Goal: Task Accomplishment & Management: Complete application form

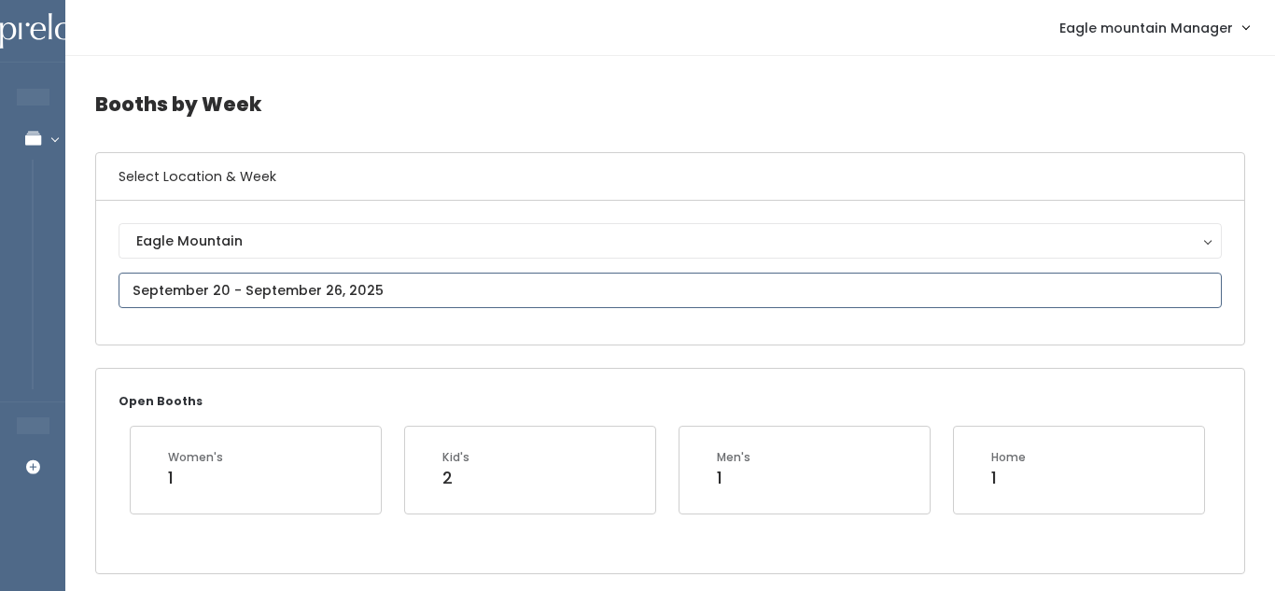
click at [289, 292] on input "text" at bounding box center [670, 289] width 1103 height 35
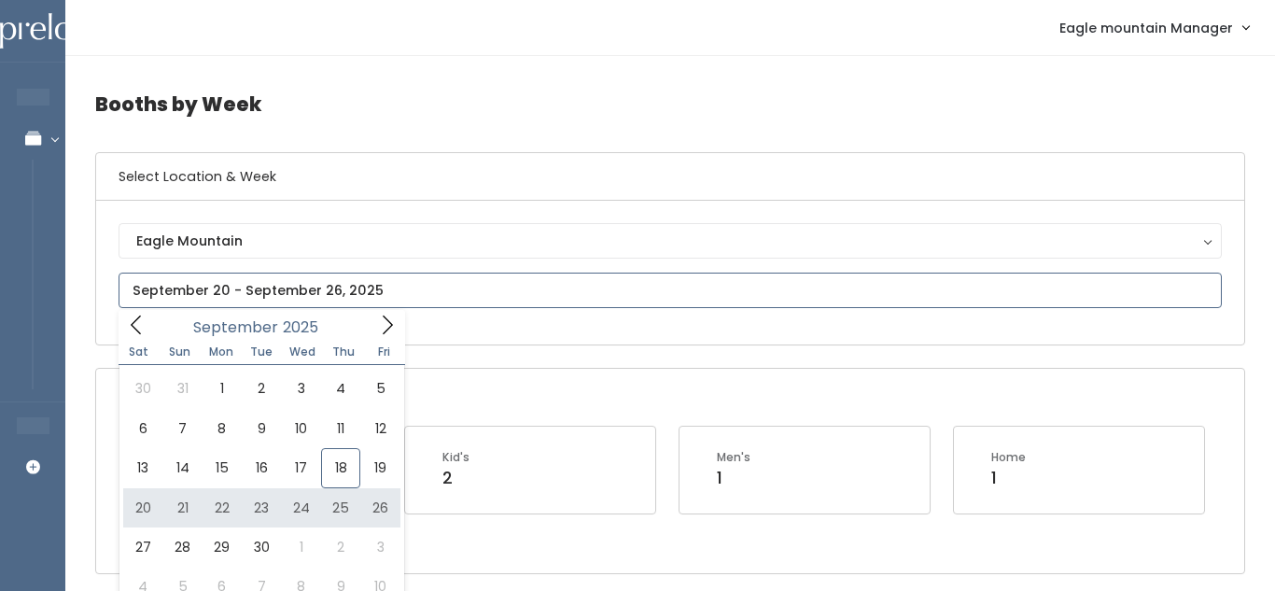
type input "[DATE] to [DATE]"
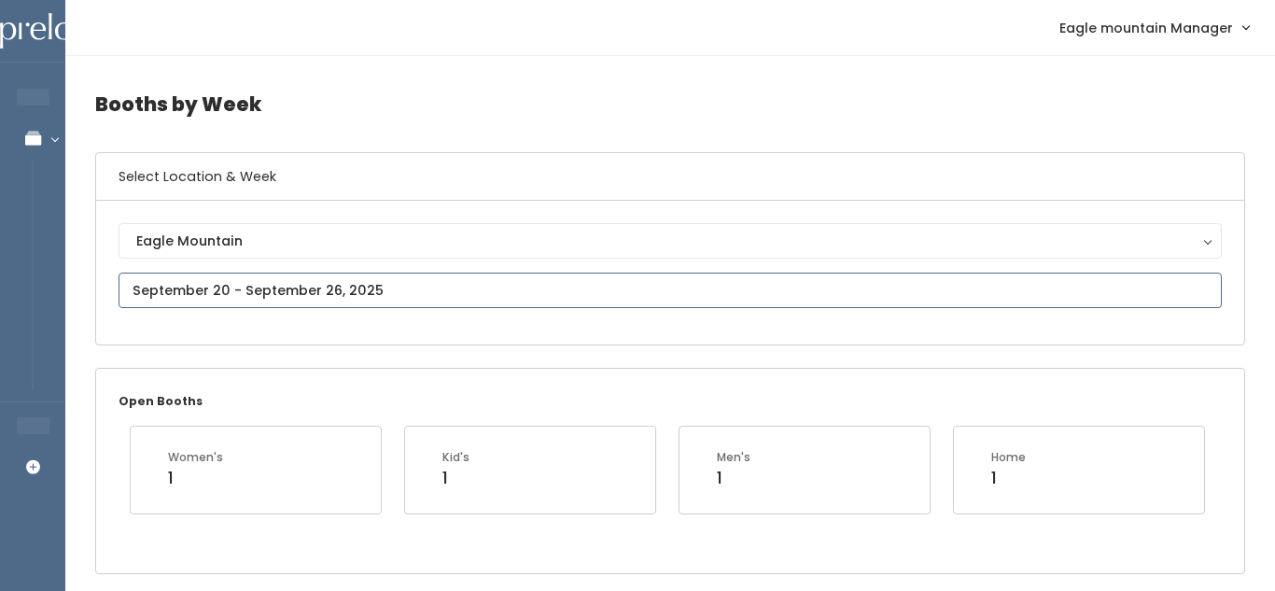
click at [395, 296] on input "text" at bounding box center [670, 289] width 1103 height 35
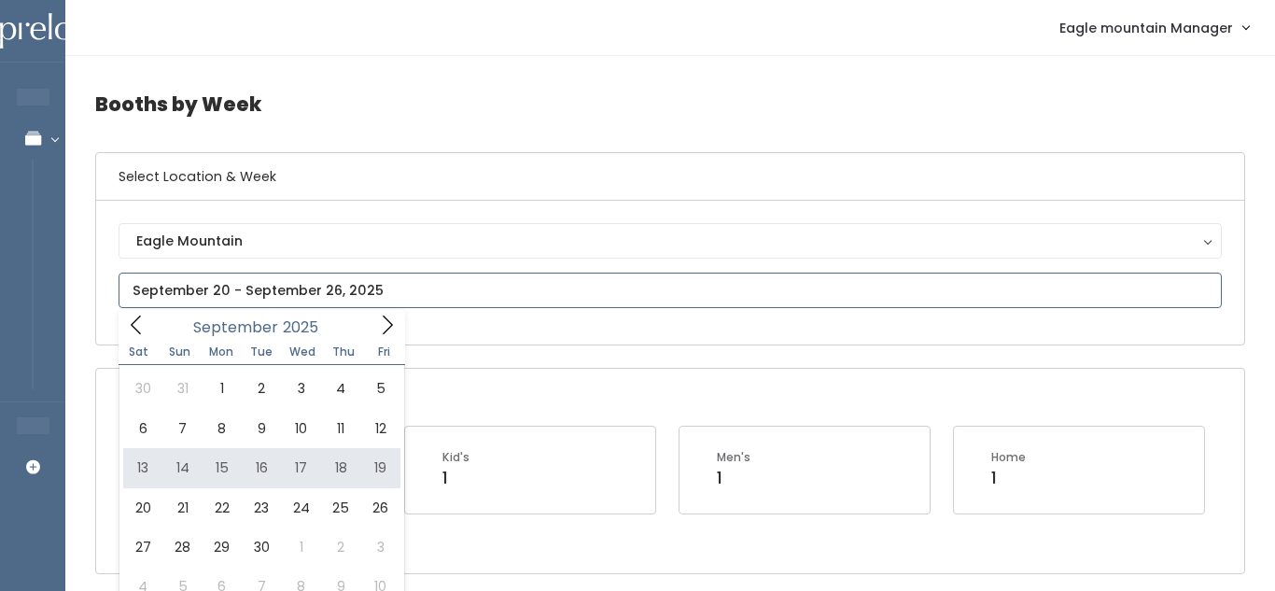
type input "September 13 to September 19"
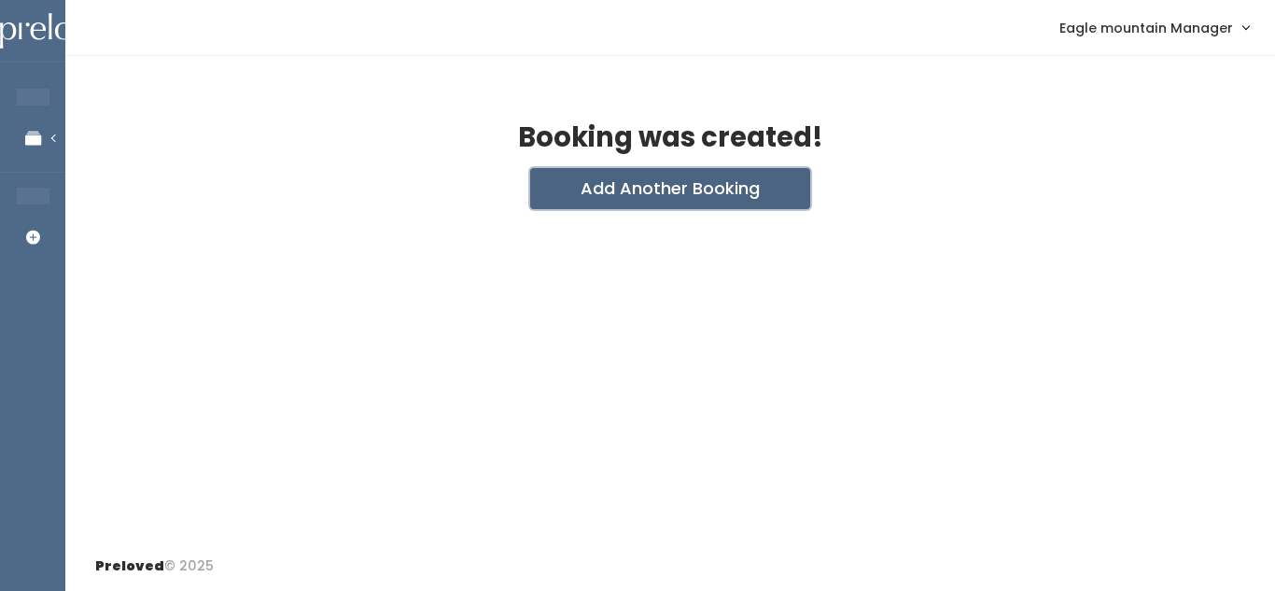
click at [629, 192] on button "Add Another Booking" at bounding box center [670, 188] width 280 height 41
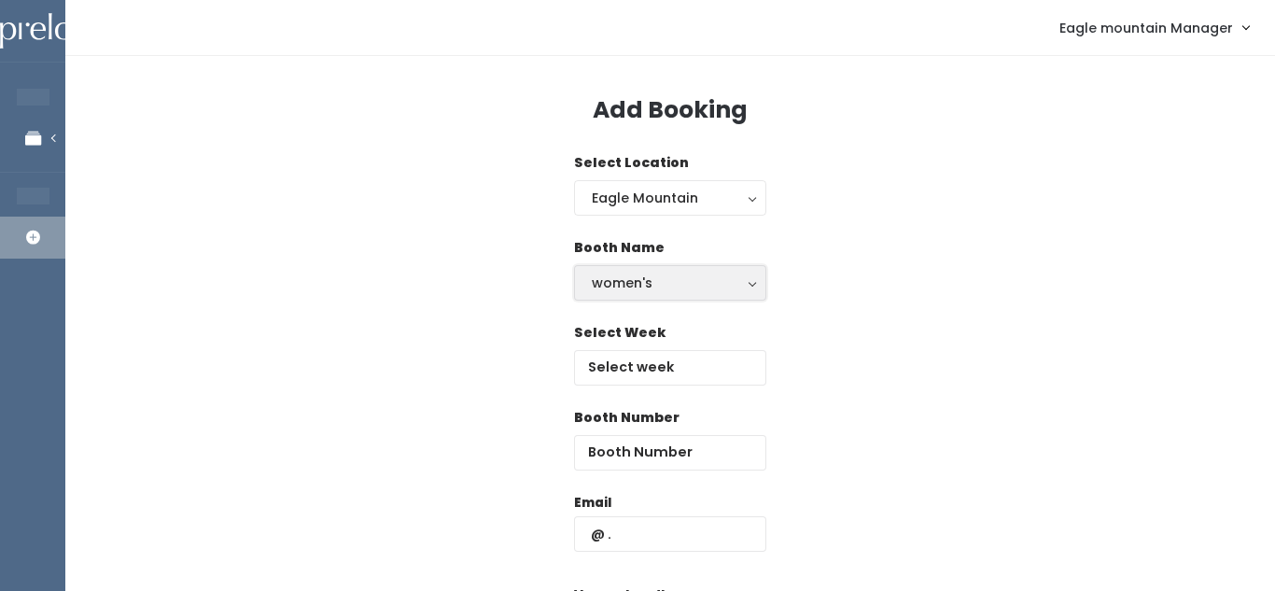
click at [635, 283] on div "women's" at bounding box center [670, 282] width 157 height 21
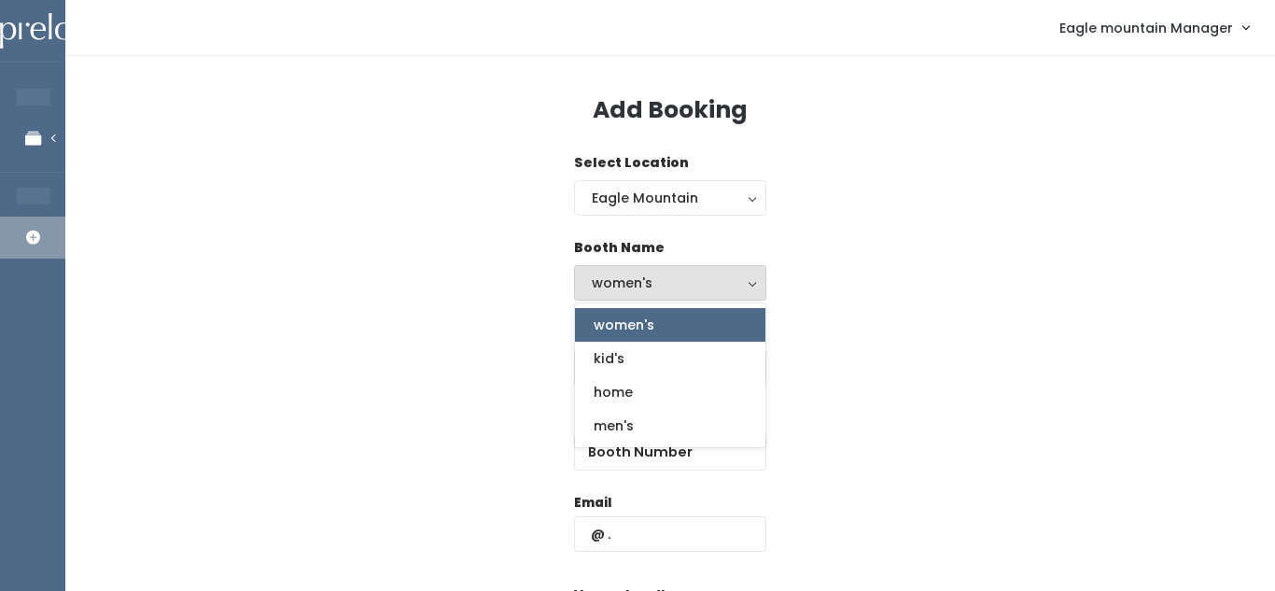
click at [649, 336] on link "women's" at bounding box center [670, 325] width 190 height 34
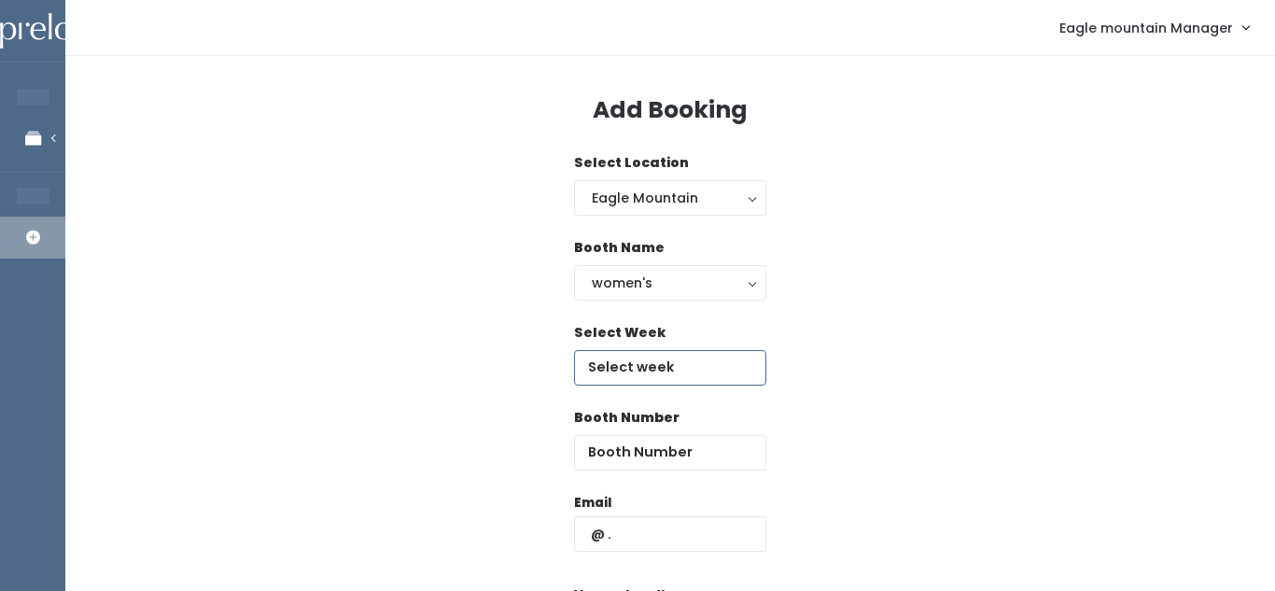
click at [679, 361] on input "text" at bounding box center [670, 367] width 192 height 35
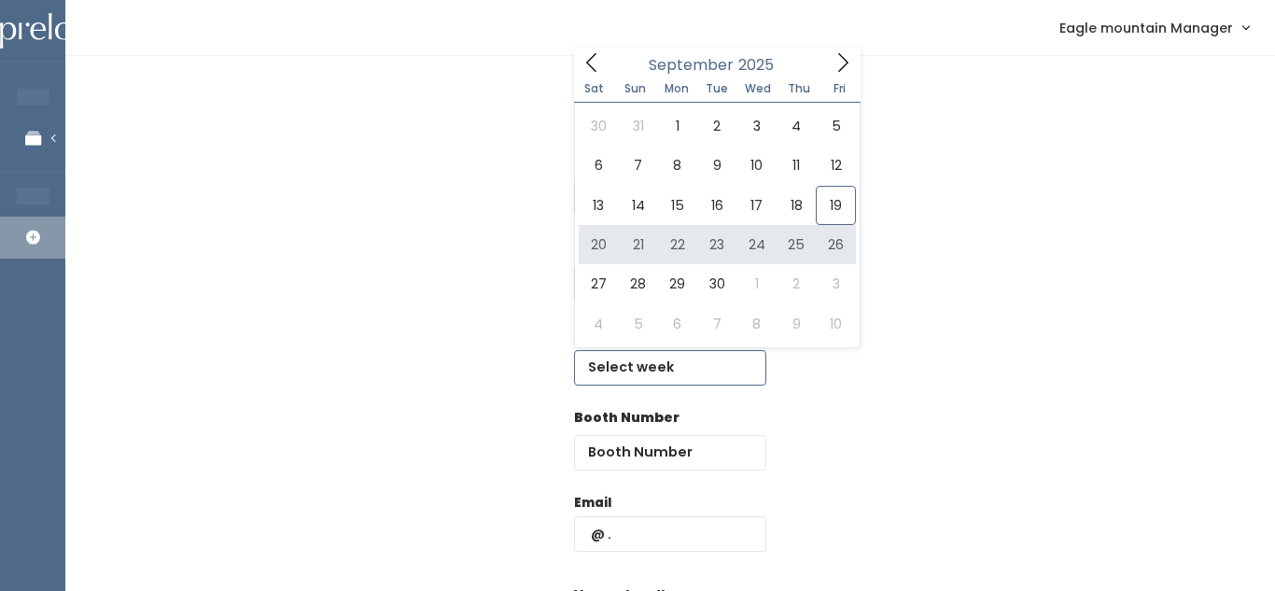
type input "[DATE] to [DATE]"
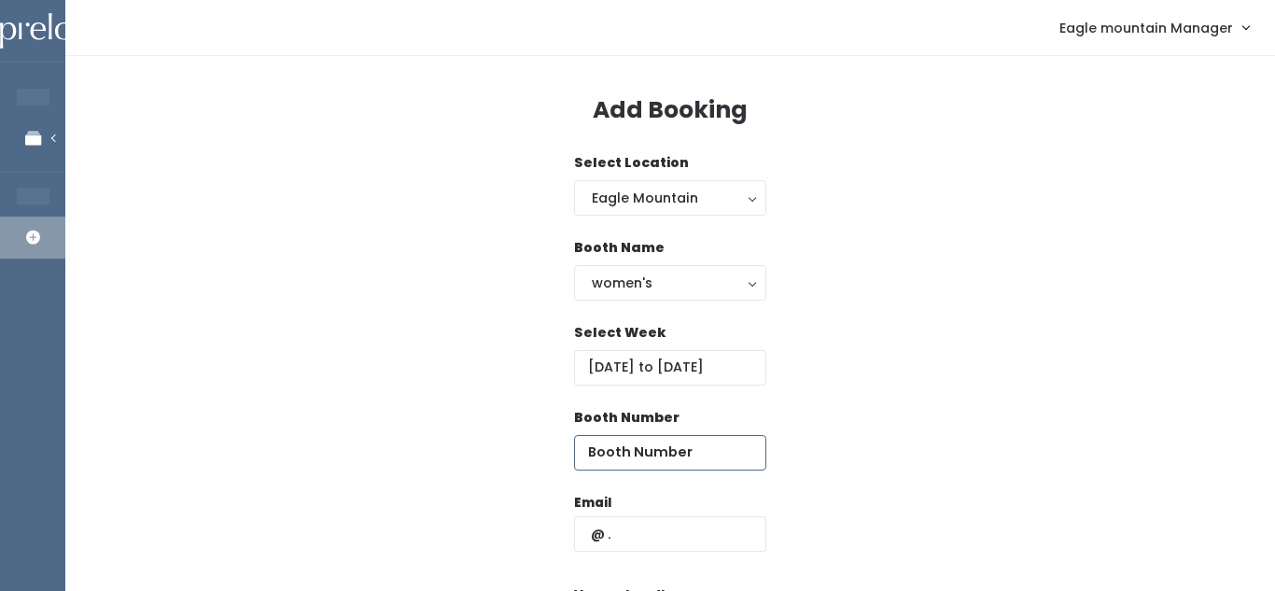
click at [635, 464] on input "number" at bounding box center [670, 452] width 192 height 35
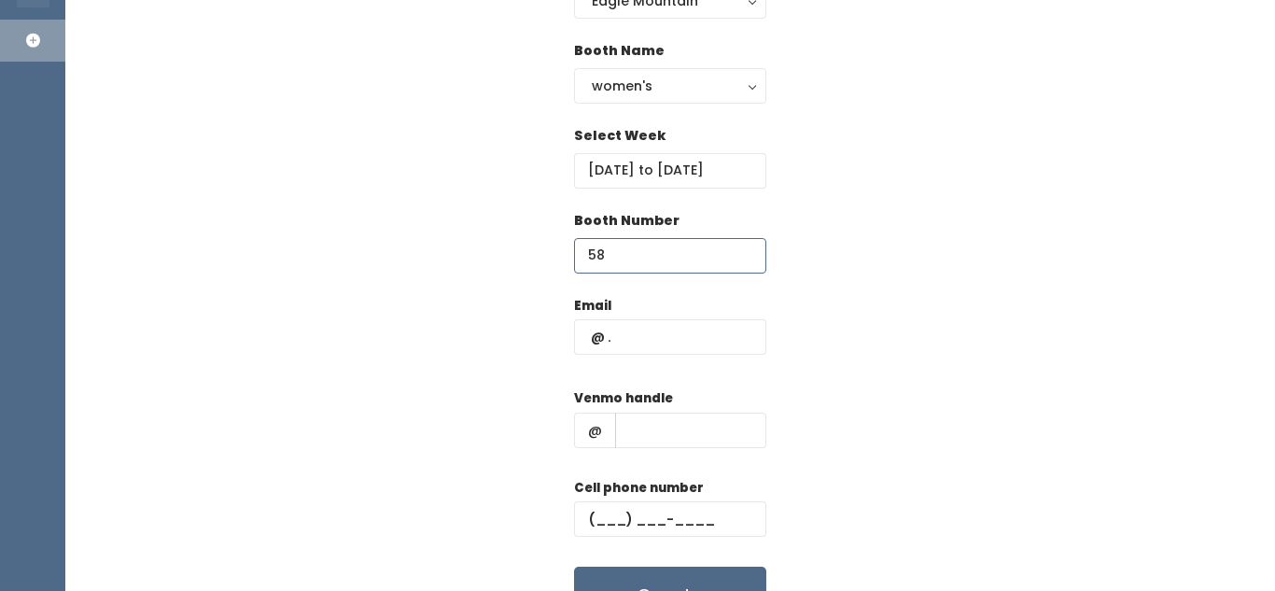
type input "58"
click at [663, 336] on input "text" at bounding box center [670, 336] width 192 height 35
paste input "jorilblackhurst@gmail.com"
type input "jorilblackhurst@gmail.com"
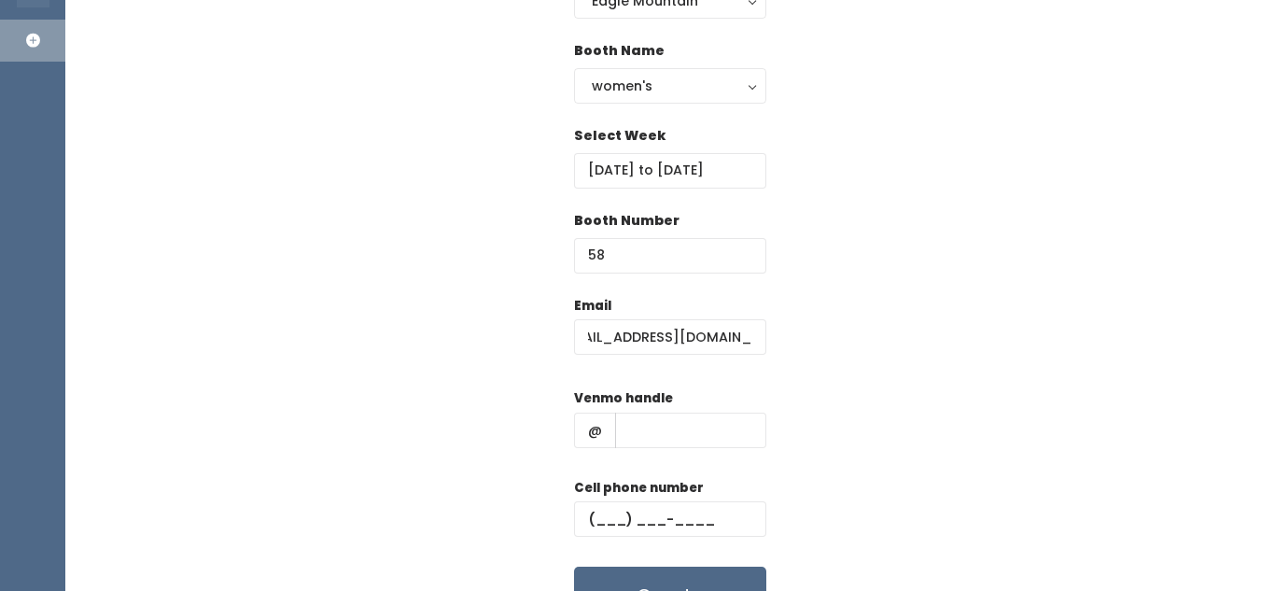
click at [704, 457] on div "Venmo handle @" at bounding box center [670, 425] width 192 height 75
click at [689, 425] on input "text" at bounding box center [690, 429] width 151 height 35
click at [636, 518] on input "text" at bounding box center [670, 518] width 192 height 35
paste input "[PHONE_NUMBER]"
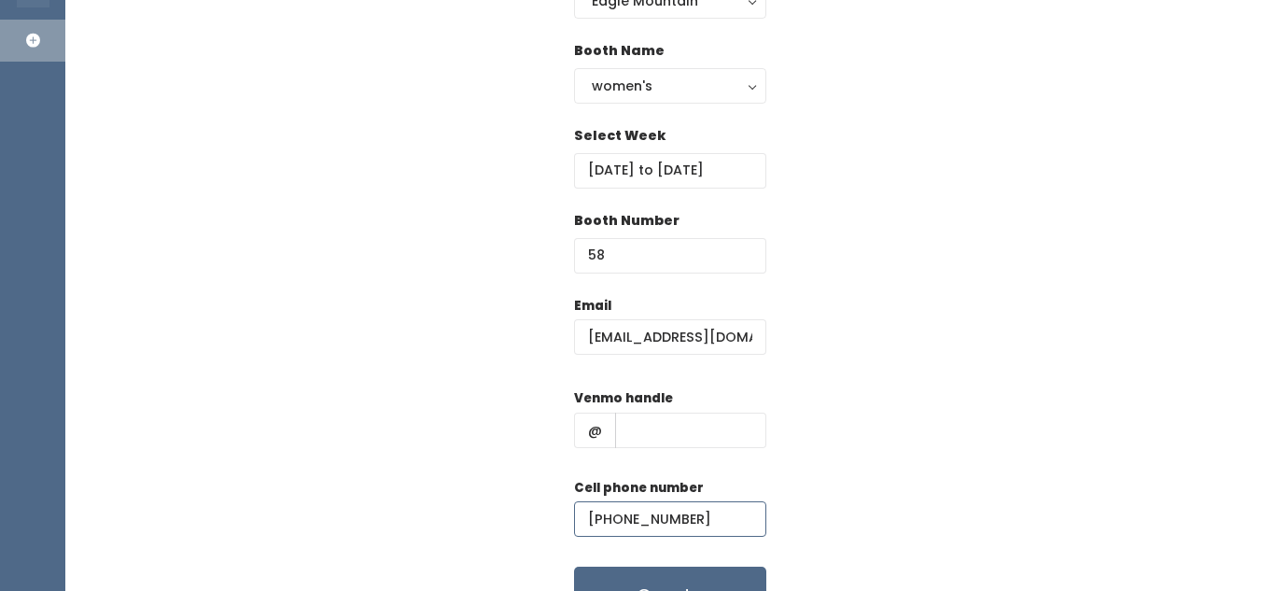
type input "[PHONE_NUMBER]"
click at [667, 434] on input "text" at bounding box center [690, 429] width 151 height 35
paste input "[PERSON_NAME][GEOGRAPHIC_DATA]"
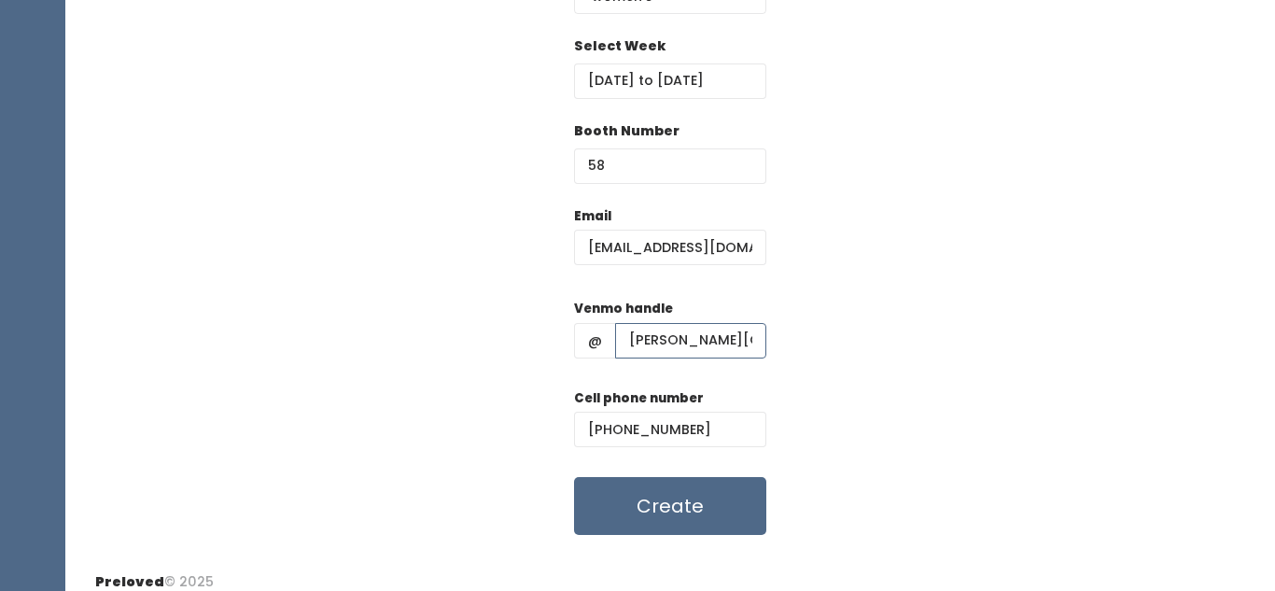
scroll to position [302, 0]
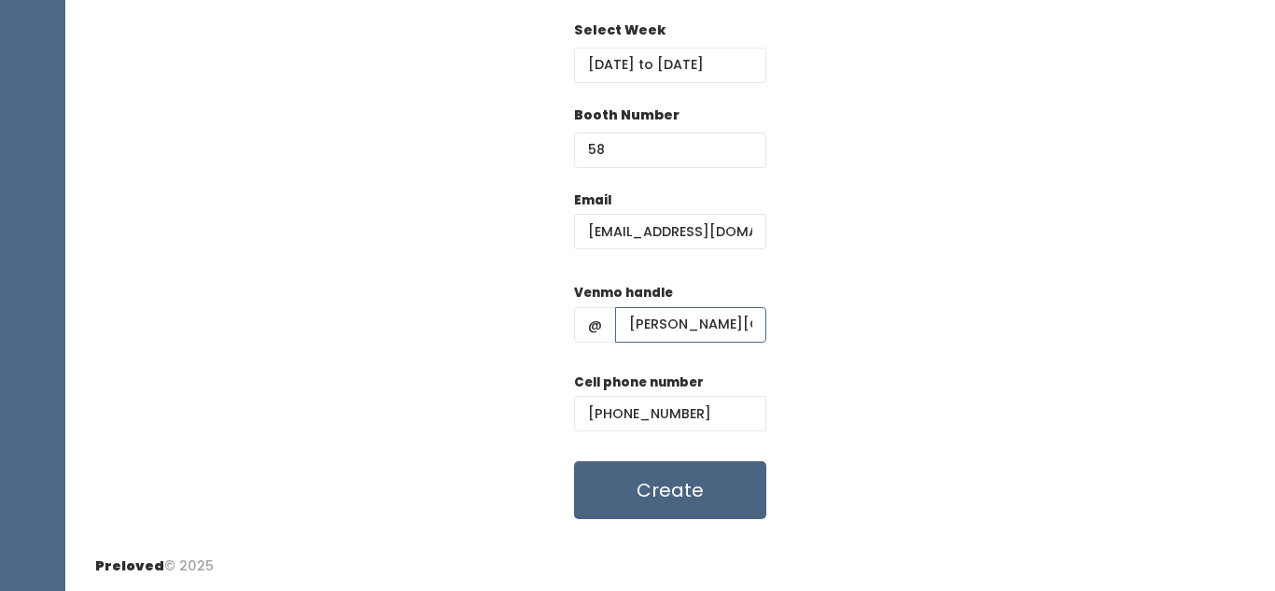
type input "[PERSON_NAME][GEOGRAPHIC_DATA]"
click at [654, 478] on button "Create" at bounding box center [670, 490] width 192 height 58
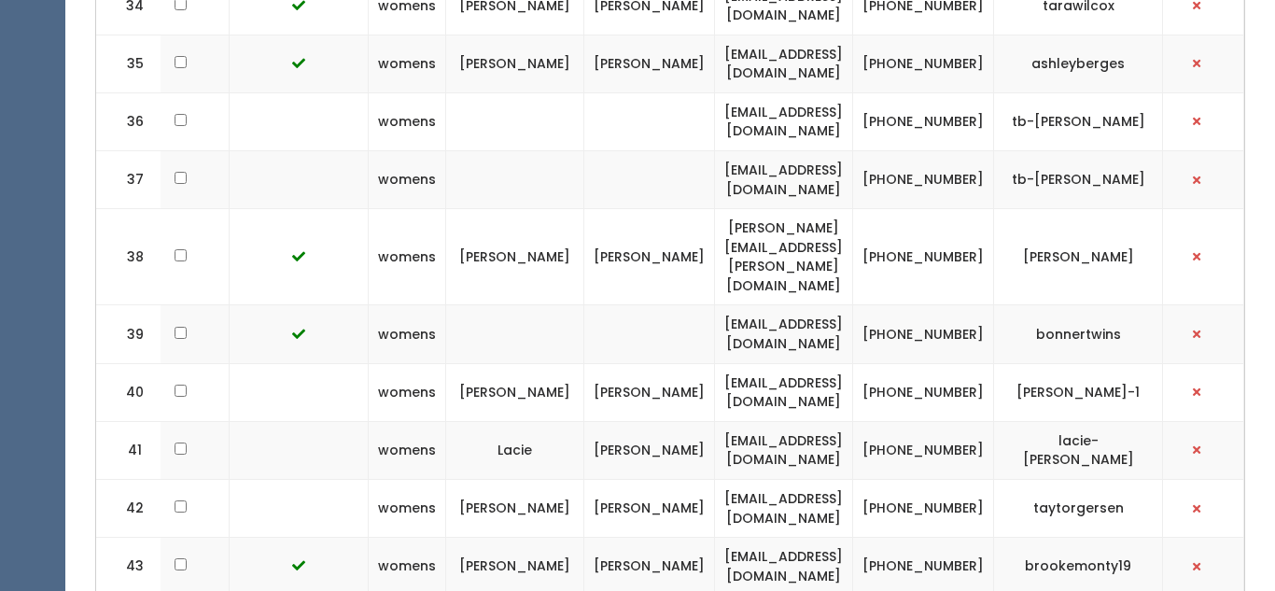
scroll to position [0, 389]
drag, startPoint x: 696, startPoint y: 431, endPoint x: 948, endPoint y: 437, distance: 252.0
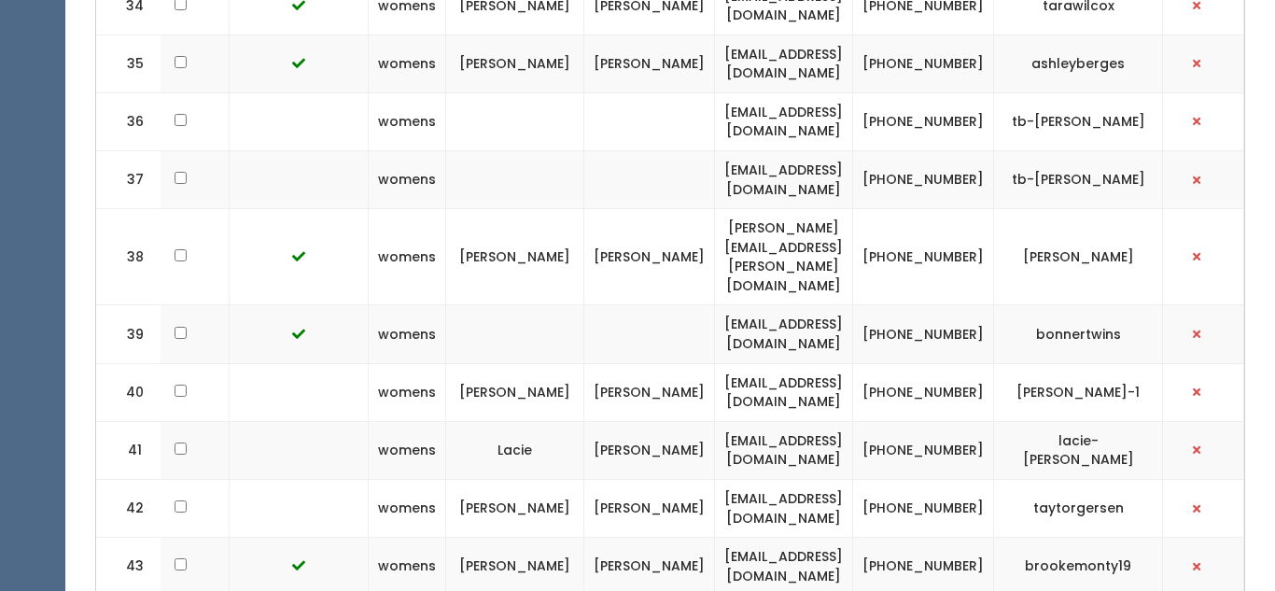
copy tr "[EMAIL_ADDRESS][DOMAIN_NAME]"
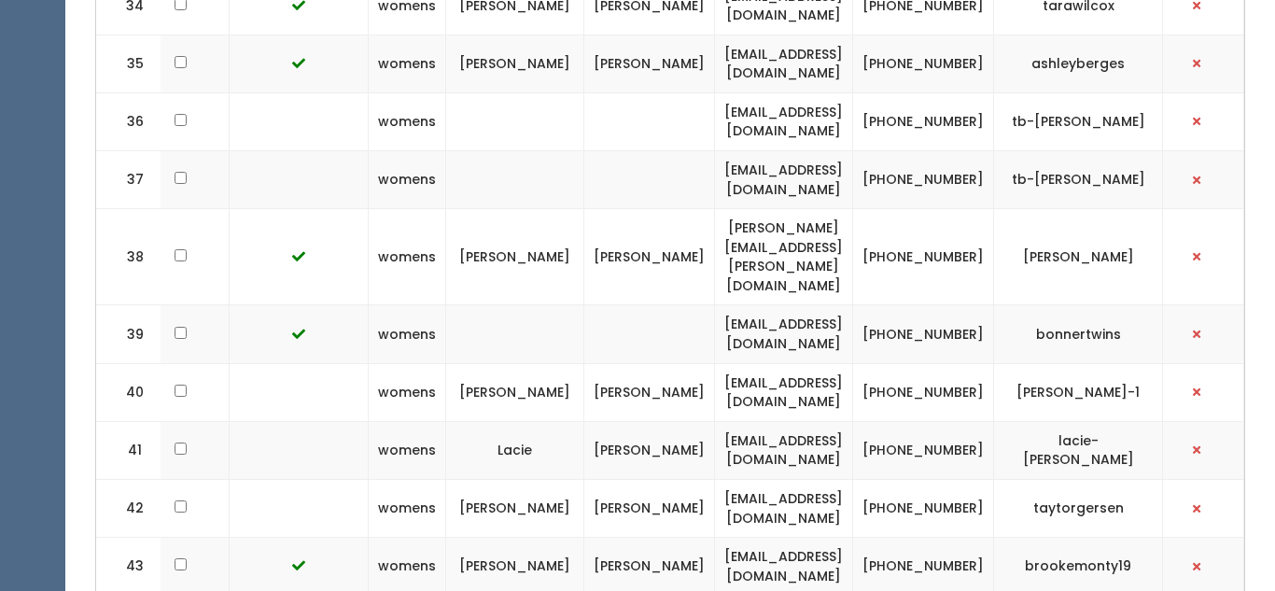
copy tr "[PHONE_NUMBER]"
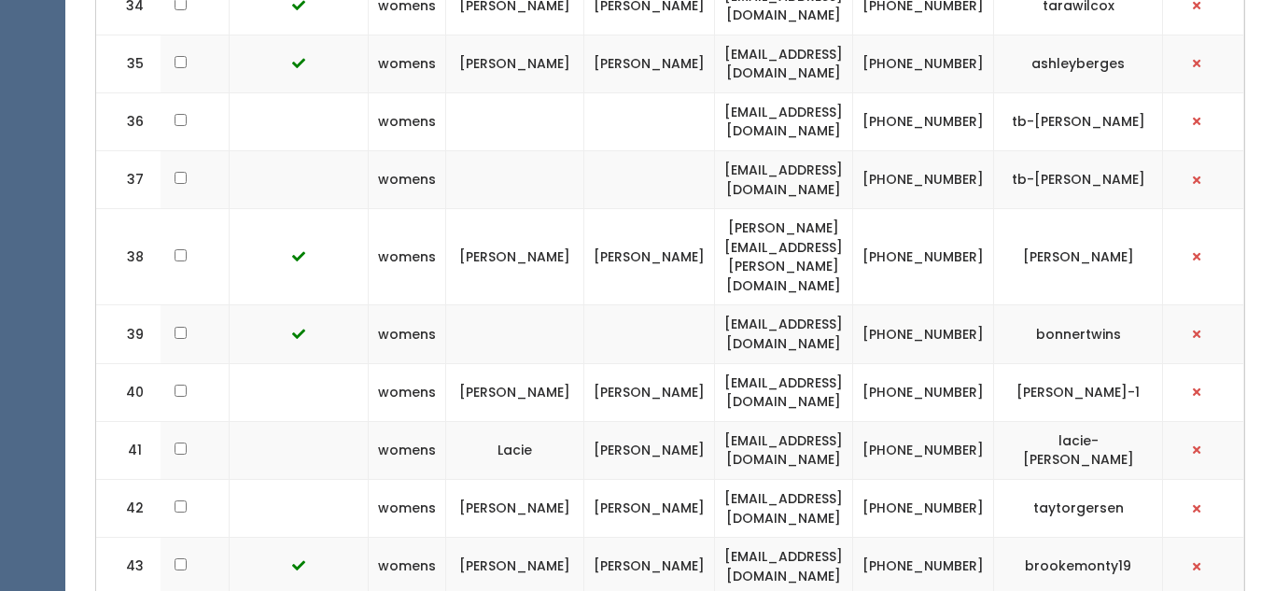
copy tbody "[PERSON_NAME][GEOGRAPHIC_DATA]"
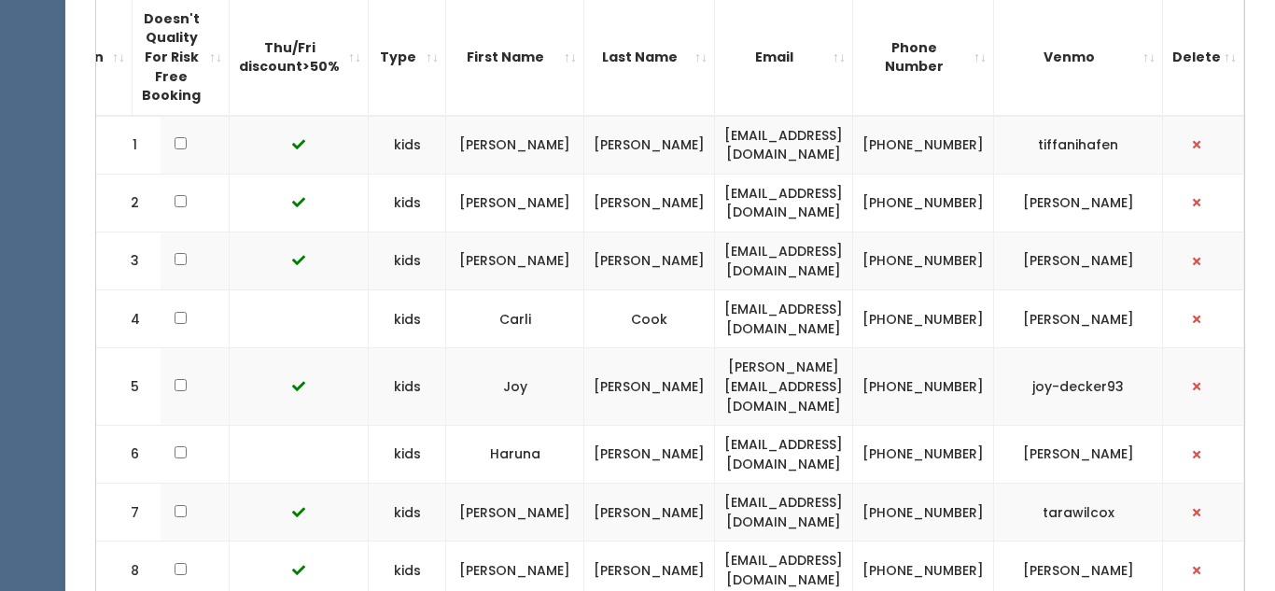
scroll to position [0, 0]
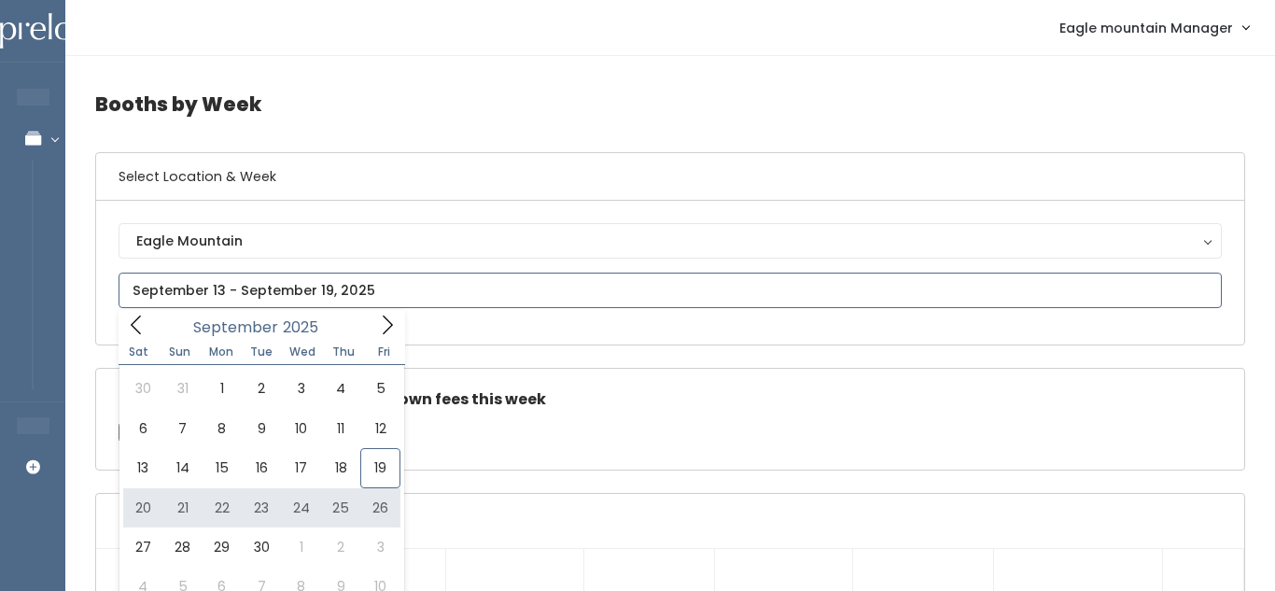
type input "September 20 to September 26"
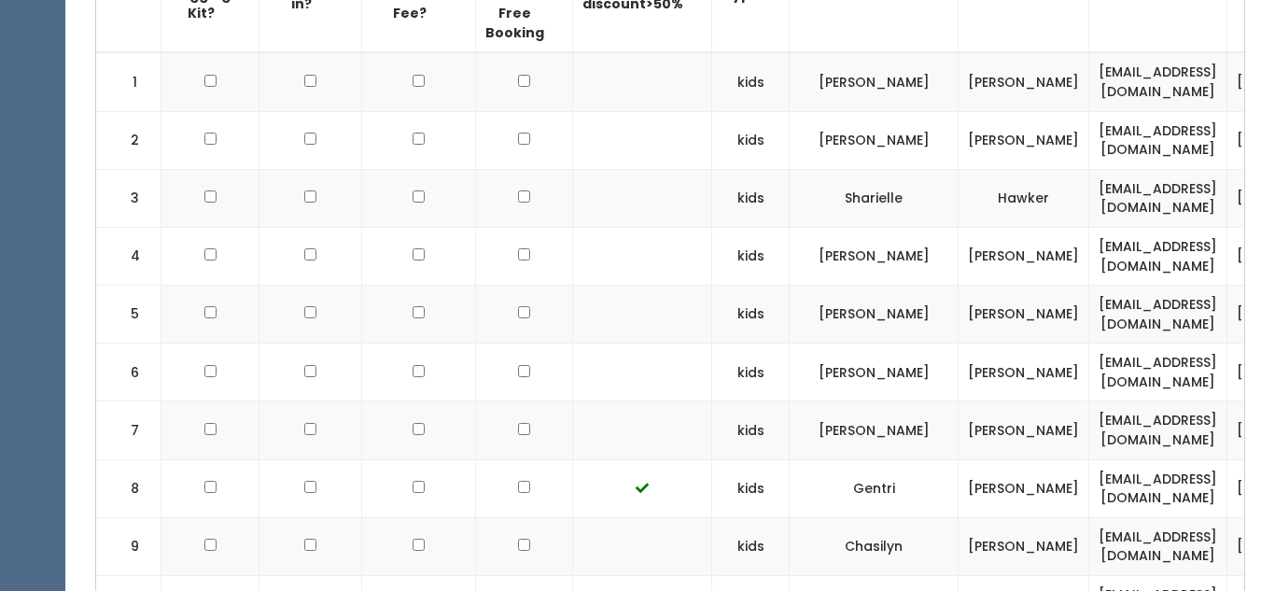
scroll to position [716, 0]
